Goal: Information Seeking & Learning: Learn about a topic

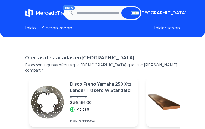
click at [92, 16] on input "text" at bounding box center [97, 12] width 43 height 11
type input "*******"
click at [121, 7] on button "submit" at bounding box center [130, 12] width 19 height 11
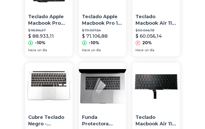
scroll to position [510, 0]
